Goal: Download file/media

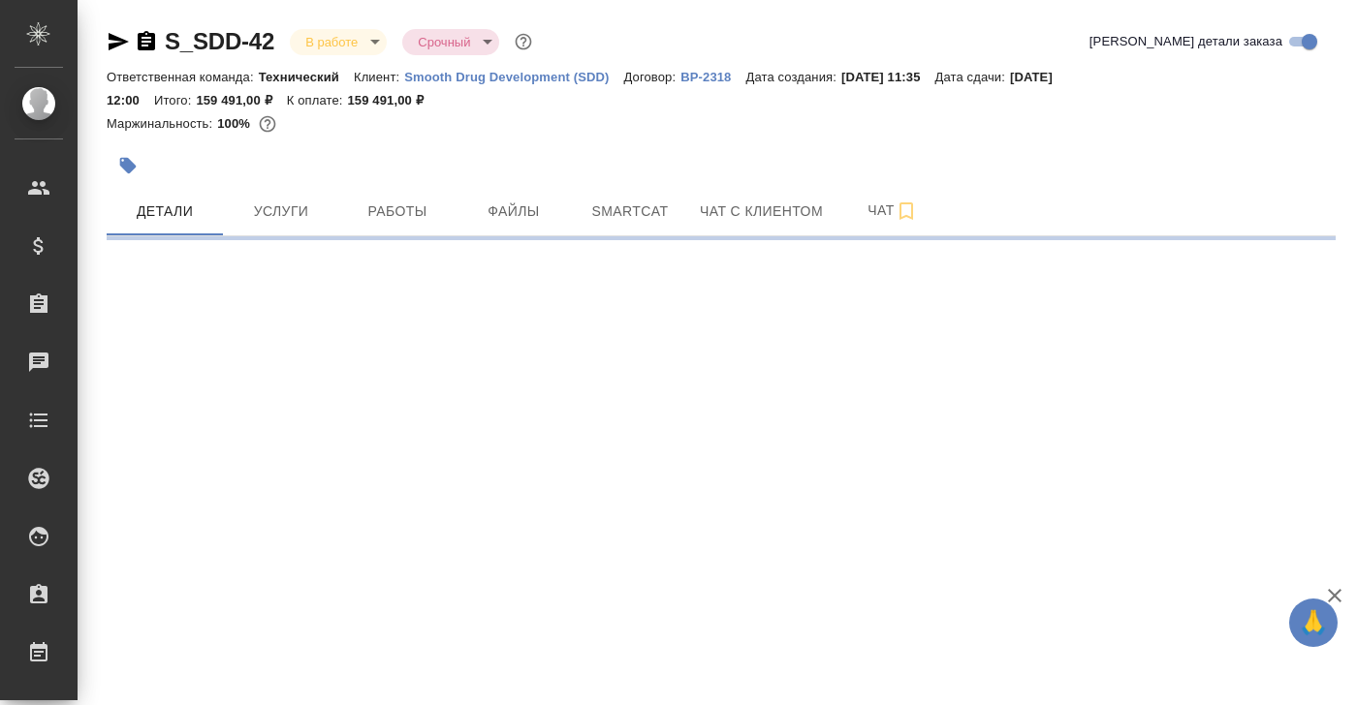
select select "RU"
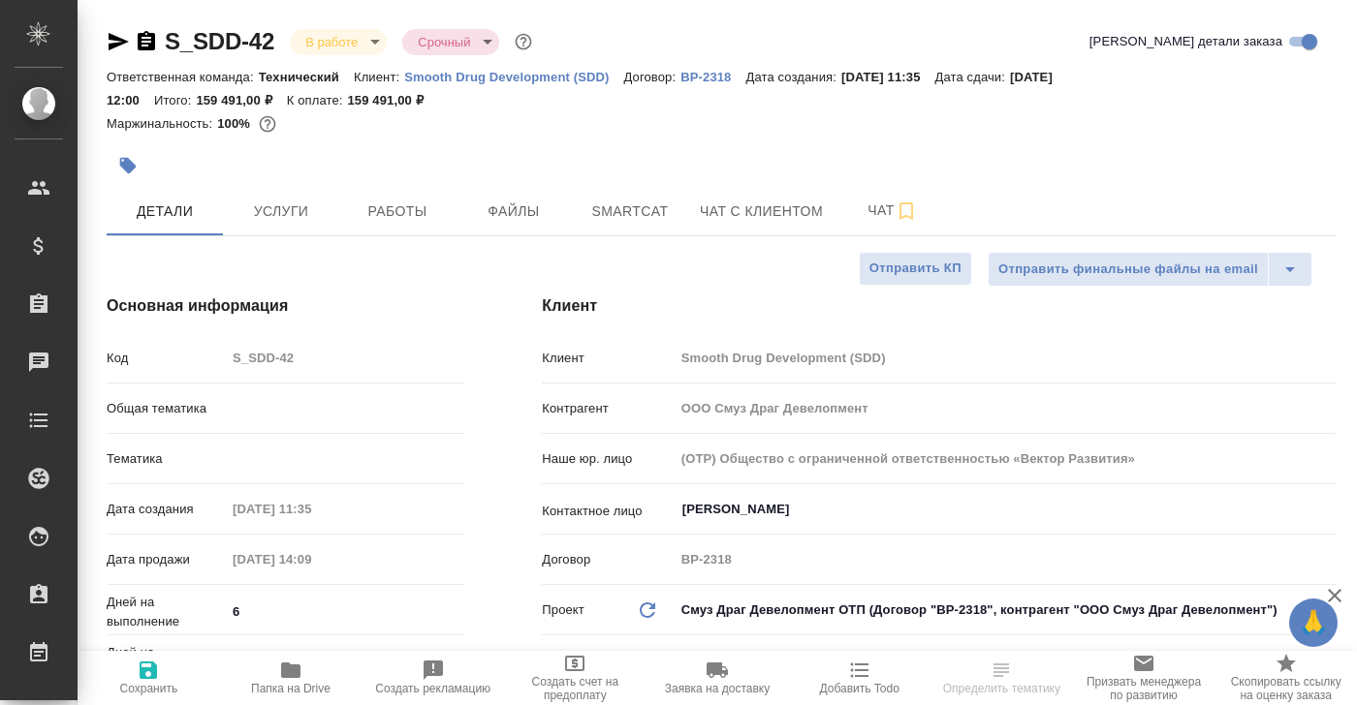
type textarea "x"
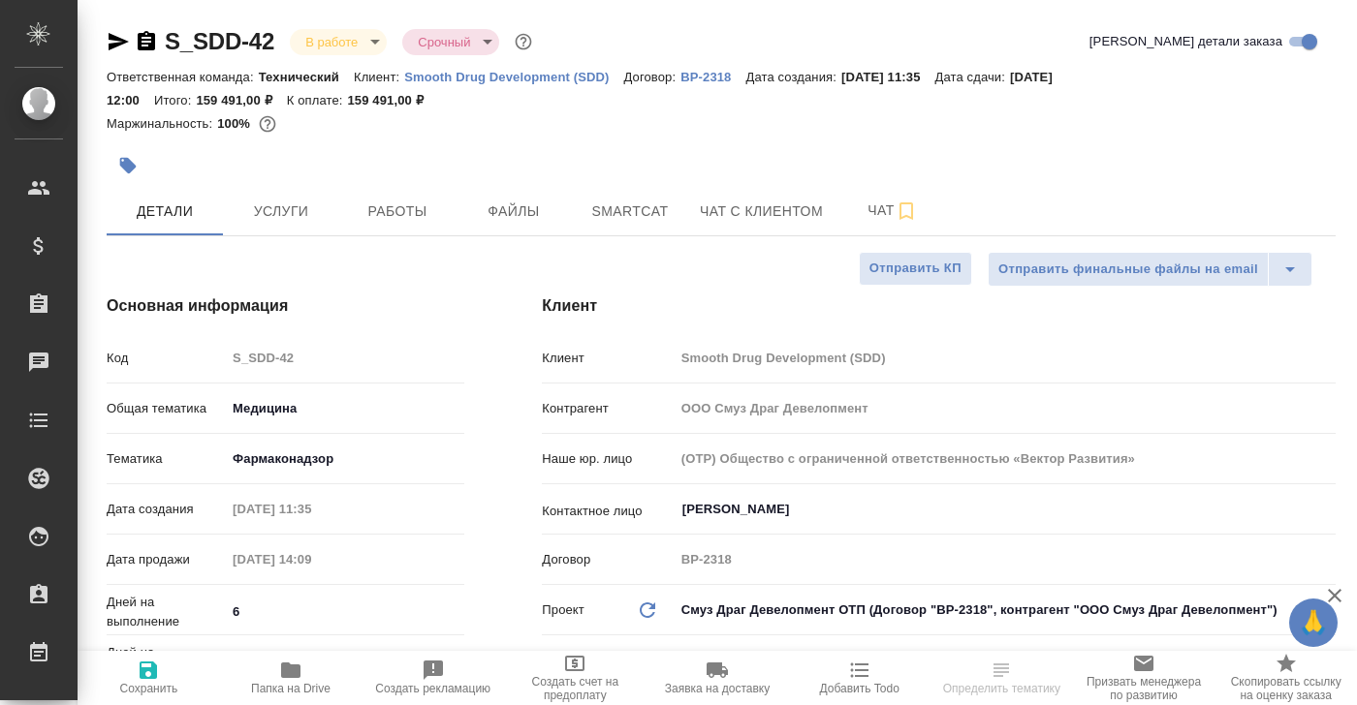
type textarea "x"
type input "[PERSON_NAME]"
type input "[PERSON_NAME]pavlova"
click at [514, 199] on button "Файлы" at bounding box center [513, 211] width 116 height 48
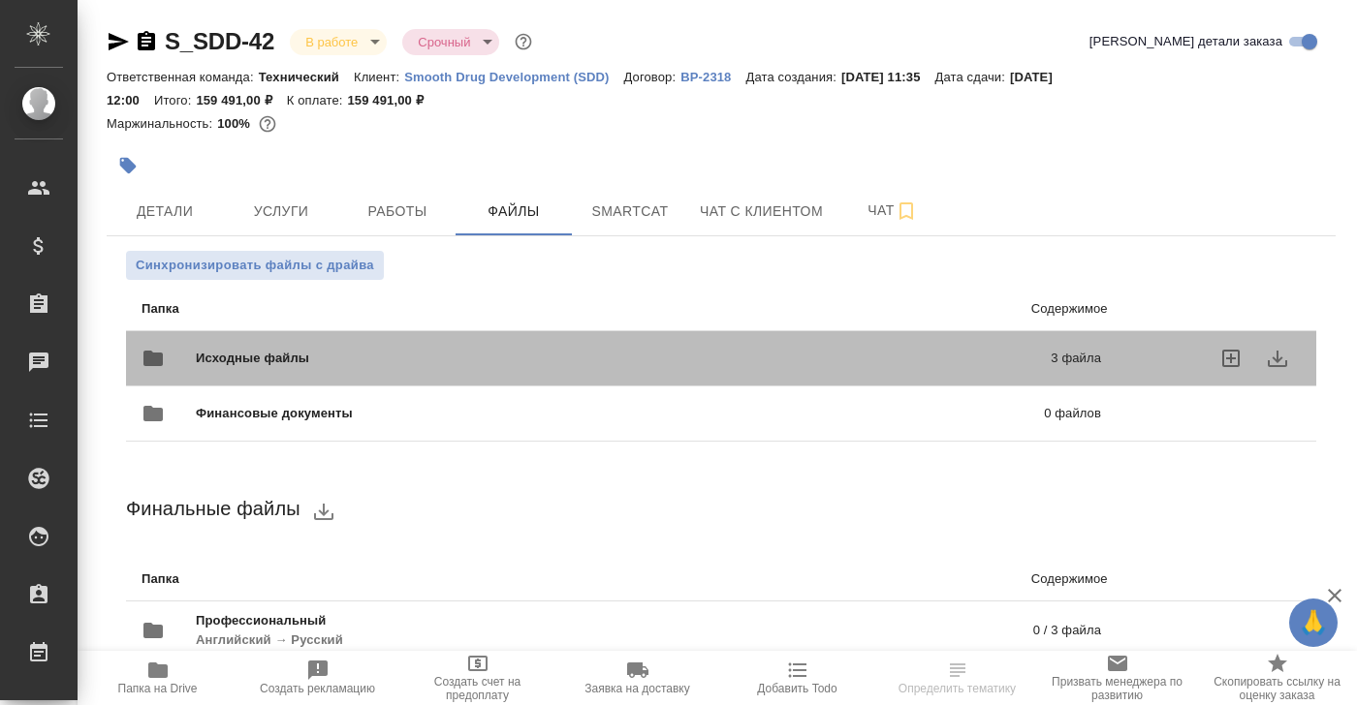
click at [266, 359] on span "Исходные файлы" at bounding box center [438, 358] width 485 height 19
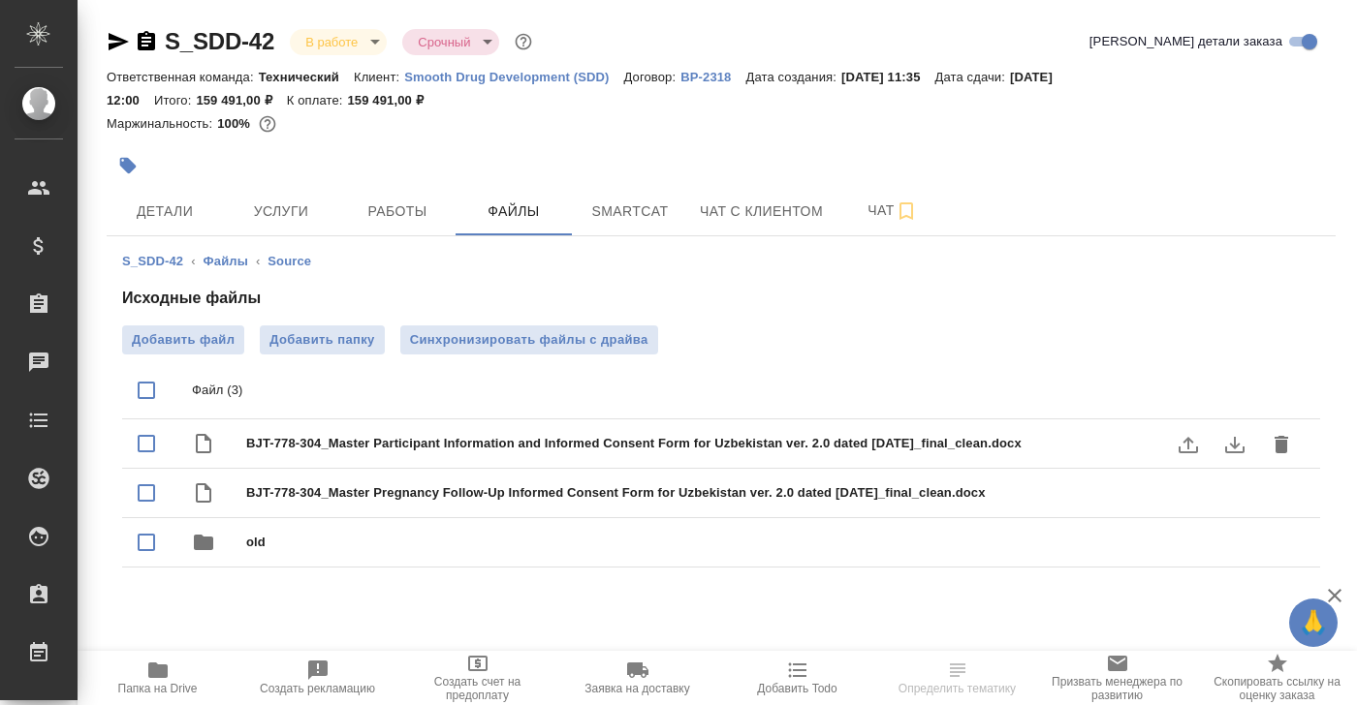
click at [142, 443] on input "checkbox" at bounding box center [146, 443] width 41 height 41
checkbox input "true"
click at [142, 506] on input "checkbox" at bounding box center [146, 493] width 41 height 41
checkbox input "true"
click at [1239, 396] on icon "download" at bounding box center [1234, 391] width 23 height 23
